Goal: Information Seeking & Learning: Learn about a topic

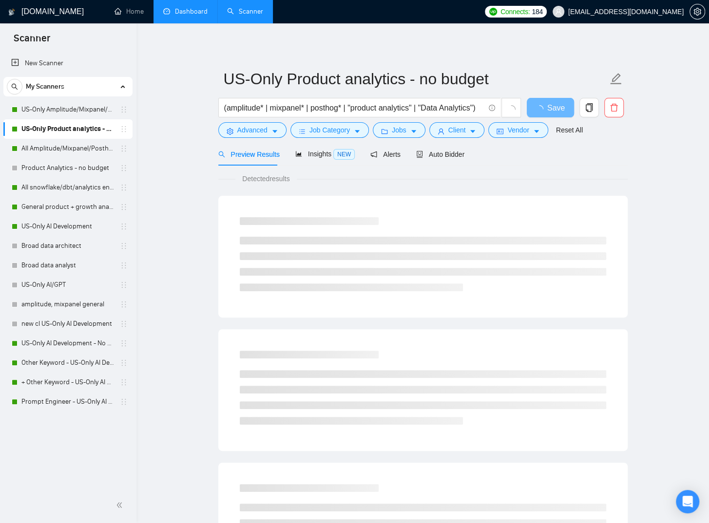
click at [190, 13] on link "Dashboard" at bounding box center [185, 11] width 44 height 8
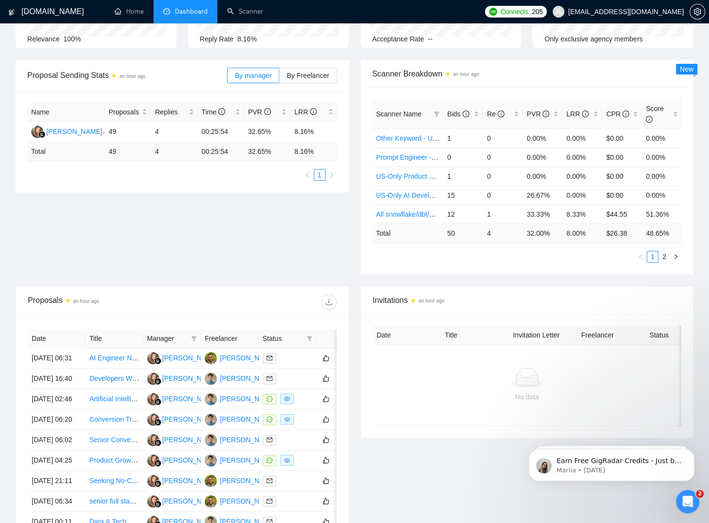
scroll to position [97, 0]
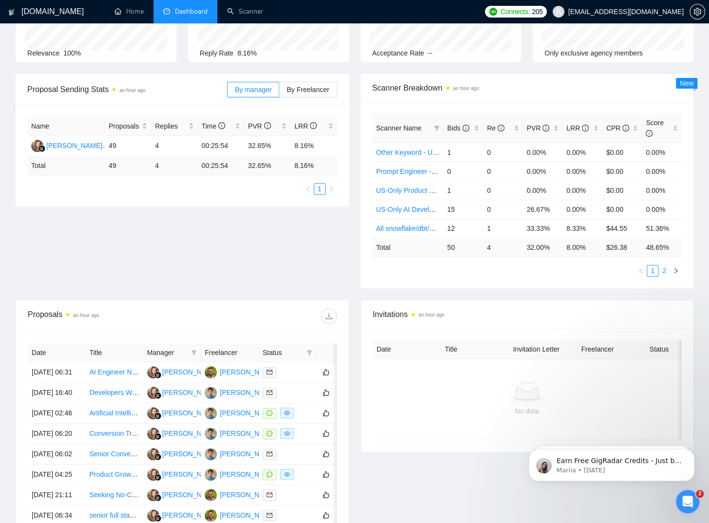
click at [665, 271] on link "2" at bounding box center [663, 270] width 11 height 11
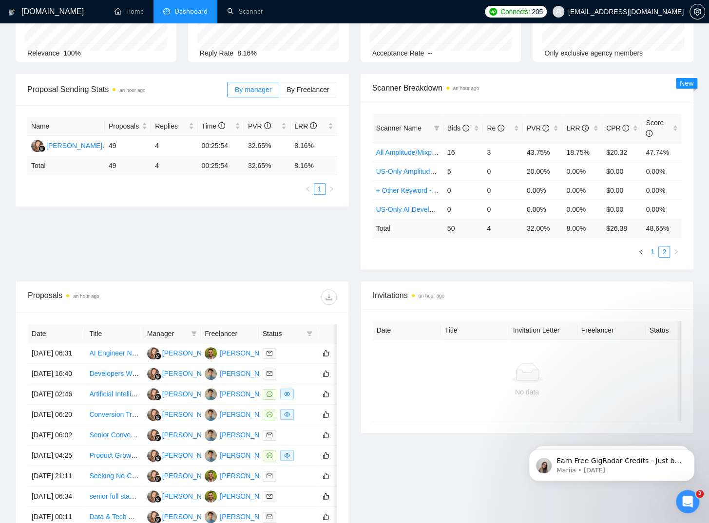
click at [653, 253] on link "1" at bounding box center [652, 251] width 11 height 11
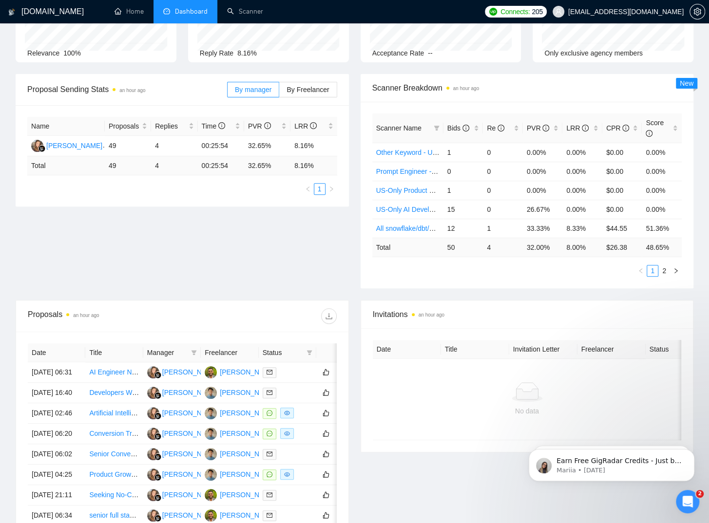
drag, startPoint x: 191, startPoint y: 243, endPoint x: 205, endPoint y: 244, distance: 13.7
click at [191, 243] on div "Proposal Sending Stats an hour ago By manager By Freelancer Name Proposals Repl…" at bounding box center [354, 187] width 689 height 226
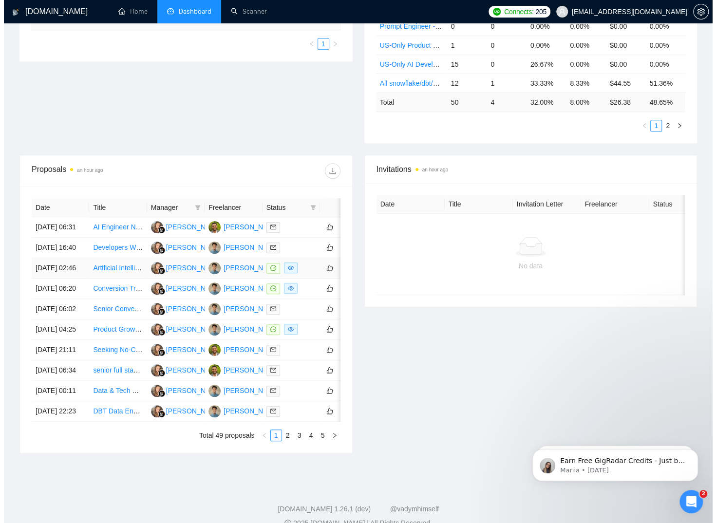
scroll to position [243, 0]
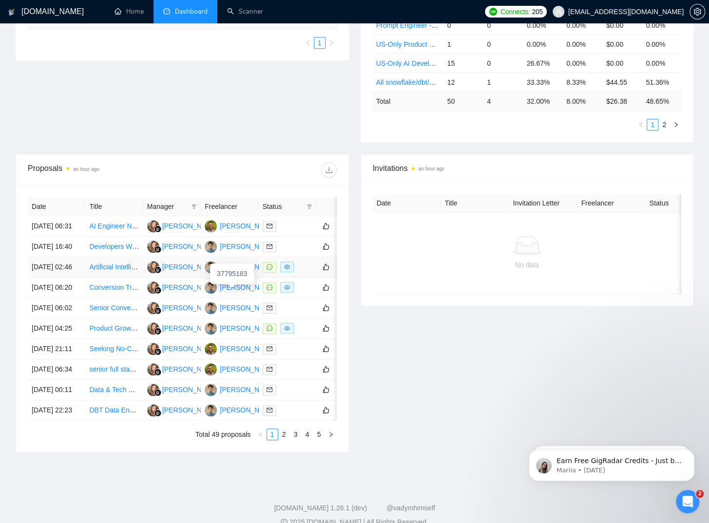
click at [242, 272] on div "[PERSON_NAME]" at bounding box center [248, 266] width 56 height 11
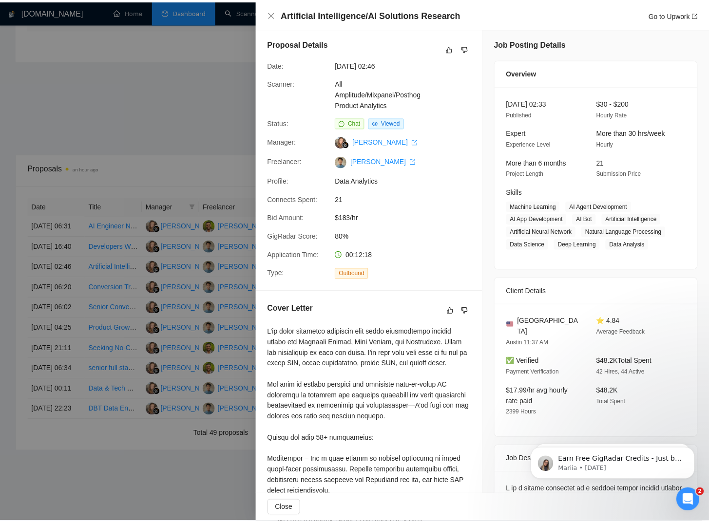
scroll to position [0, 0]
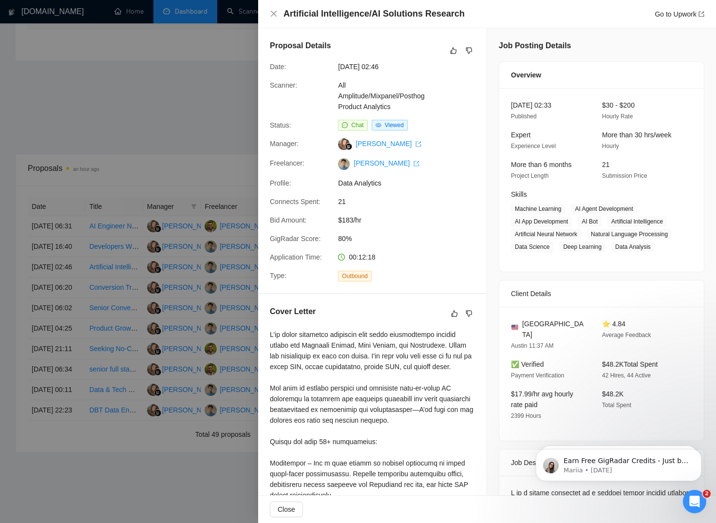
click at [210, 70] on div at bounding box center [358, 261] width 716 height 523
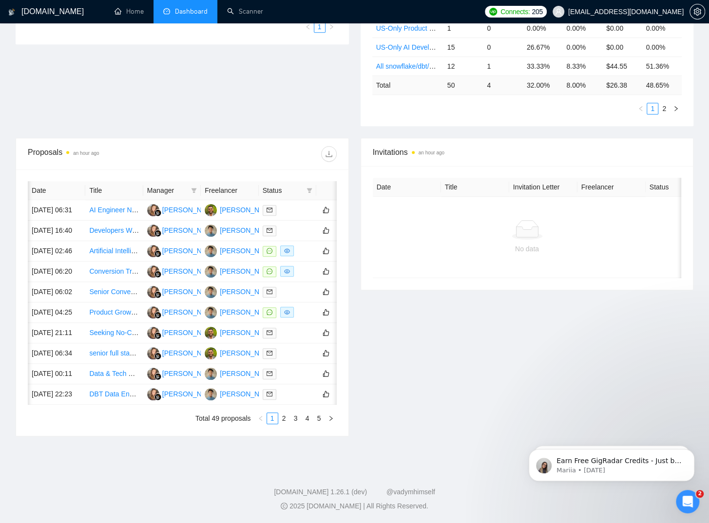
scroll to position [0, 32]
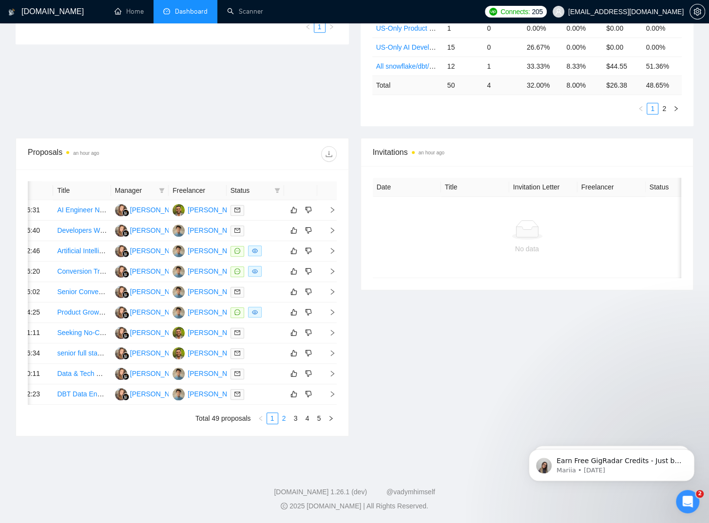
click at [283, 421] on link "2" at bounding box center [284, 418] width 11 height 11
click at [272, 423] on link "1" at bounding box center [272, 418] width 11 height 11
click at [284, 416] on link "2" at bounding box center [284, 418] width 11 height 11
click at [293, 421] on link "3" at bounding box center [295, 418] width 11 height 11
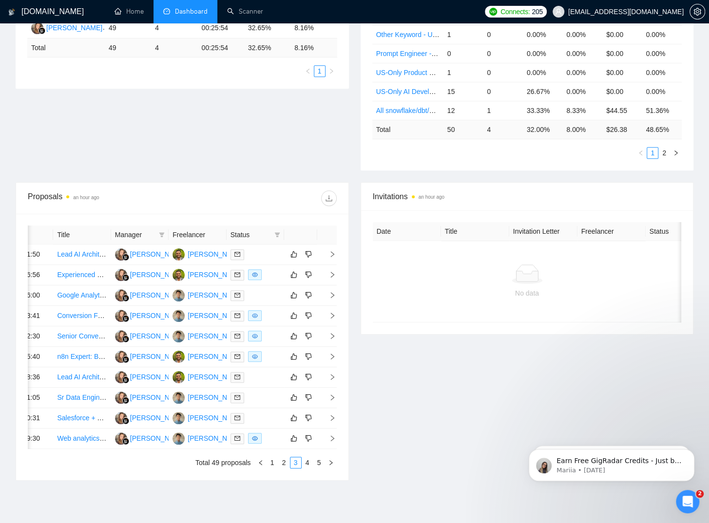
scroll to position [112, 0]
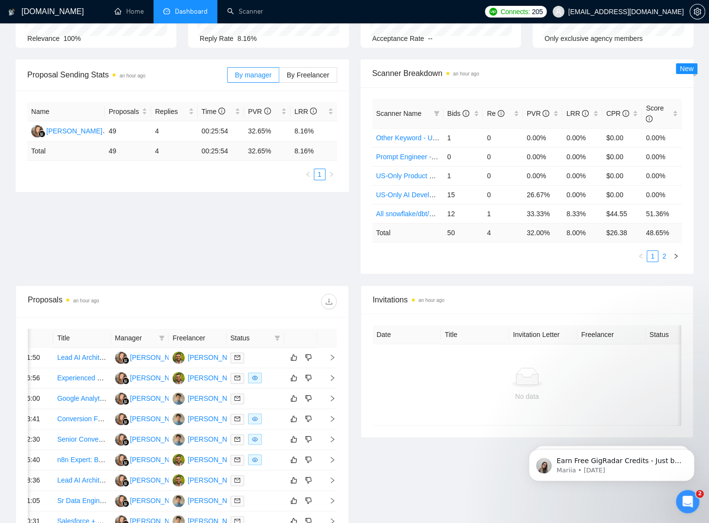
click at [664, 254] on link "2" at bounding box center [663, 256] width 11 height 11
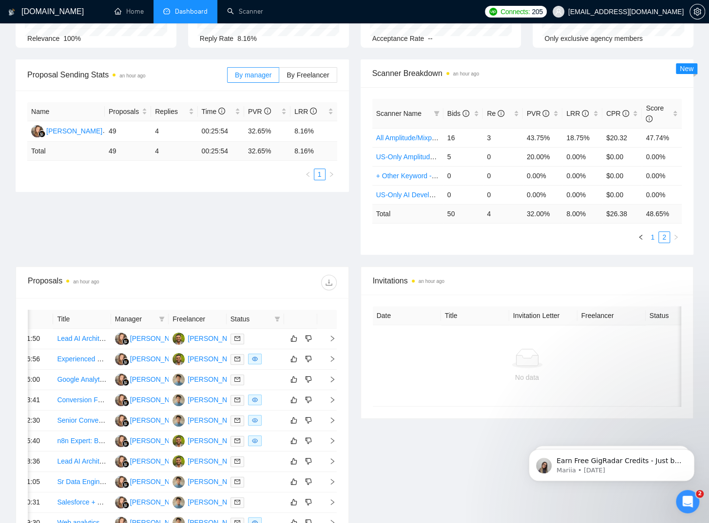
click at [653, 237] on link "1" at bounding box center [652, 237] width 11 height 11
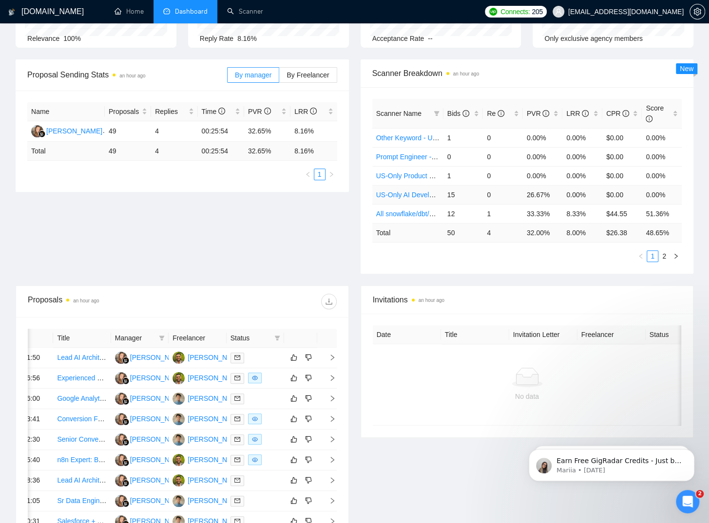
click at [448, 197] on td "15" at bounding box center [463, 194] width 40 height 19
click at [664, 256] on link "2" at bounding box center [663, 256] width 11 height 11
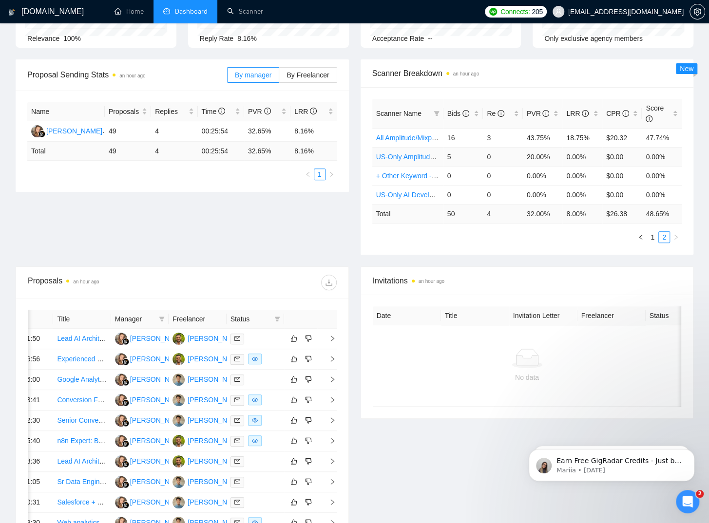
click at [449, 156] on td "5" at bounding box center [463, 156] width 40 height 19
click at [656, 236] on link "1" at bounding box center [652, 237] width 11 height 11
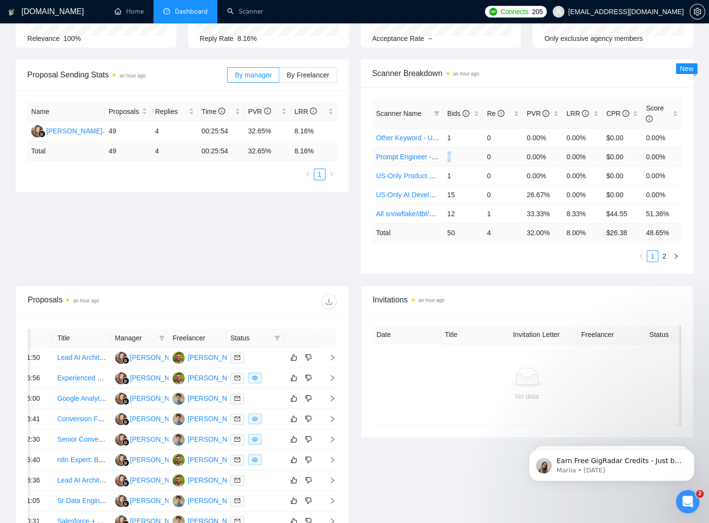
drag, startPoint x: 447, startPoint y: 156, endPoint x: 453, endPoint y: 156, distance: 6.3
click at [453, 156] on td "0" at bounding box center [463, 156] width 40 height 19
click at [456, 112] on span "Bids" at bounding box center [458, 114] width 22 height 8
drag, startPoint x: 448, startPoint y: 213, endPoint x: 454, endPoint y: 213, distance: 5.8
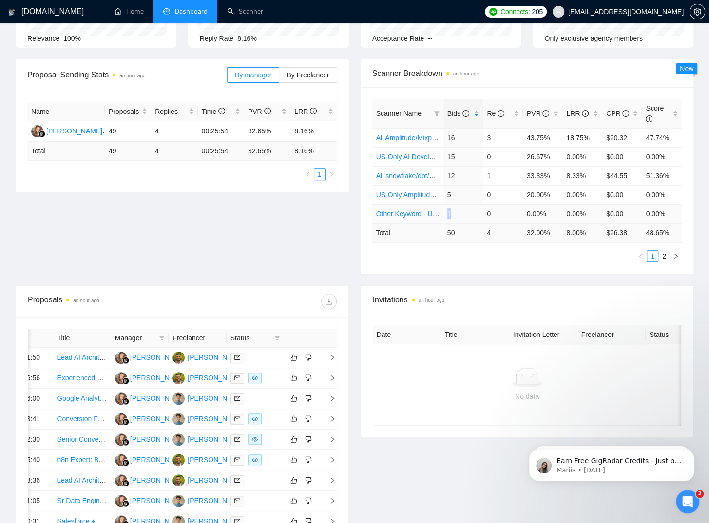
click at [454, 213] on td "1" at bounding box center [463, 213] width 40 height 19
drag, startPoint x: 448, startPoint y: 194, endPoint x: 453, endPoint y: 194, distance: 4.9
click at [453, 194] on td "5" at bounding box center [463, 194] width 40 height 19
click at [465, 192] on td "5" at bounding box center [463, 194] width 40 height 19
click at [663, 256] on link "2" at bounding box center [663, 256] width 11 height 11
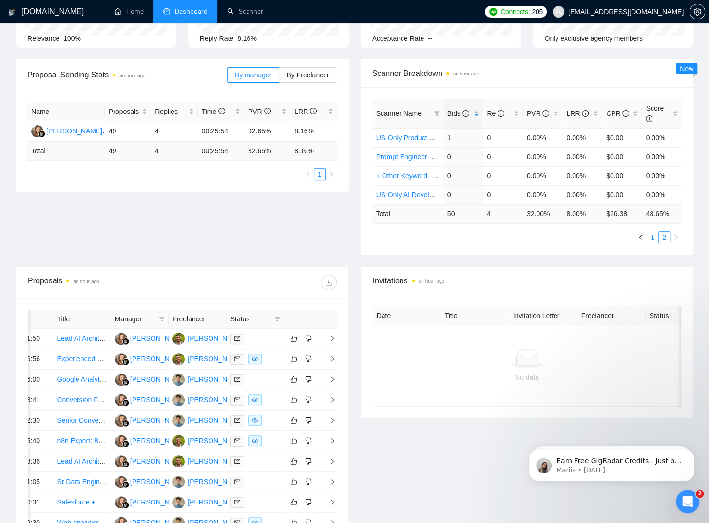
click at [654, 237] on link "1" at bounding box center [652, 237] width 11 height 11
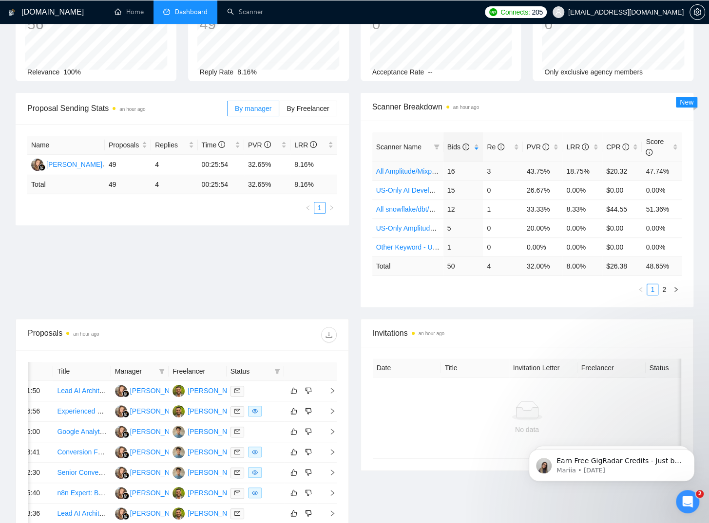
scroll to position [63, 0]
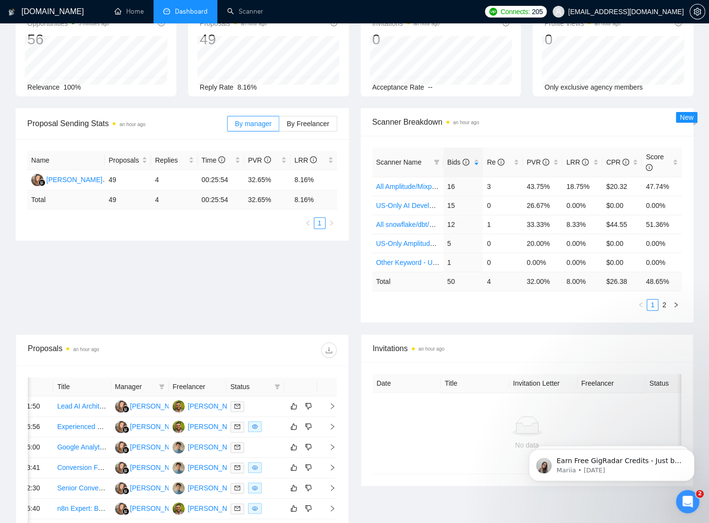
click at [112, 253] on div "Proposal Sending Stats an hour ago By manager By Freelancer Name Proposals Repl…" at bounding box center [354, 221] width 689 height 226
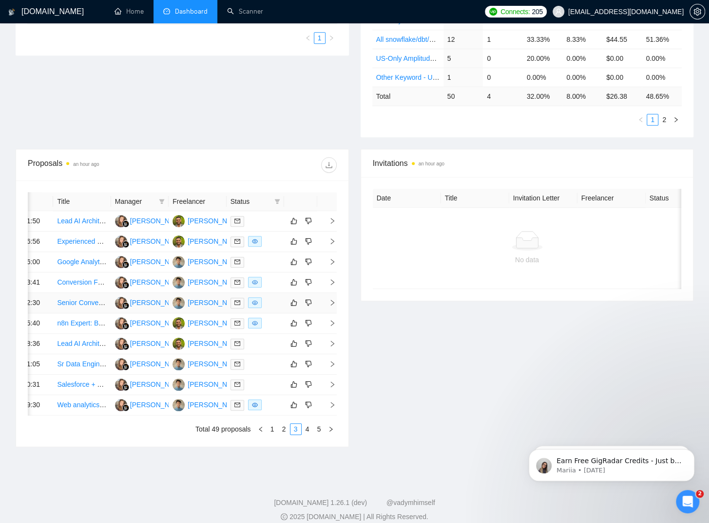
scroll to position [307, 0]
